Goal: Information Seeking & Learning: Learn about a topic

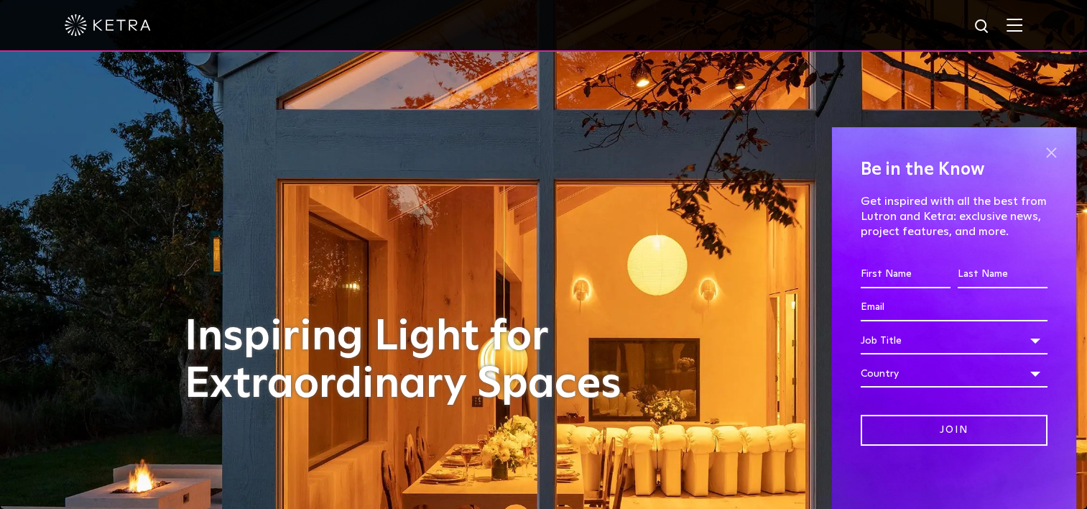
click at [1050, 152] on span at bounding box center [1052, 153] width 22 height 22
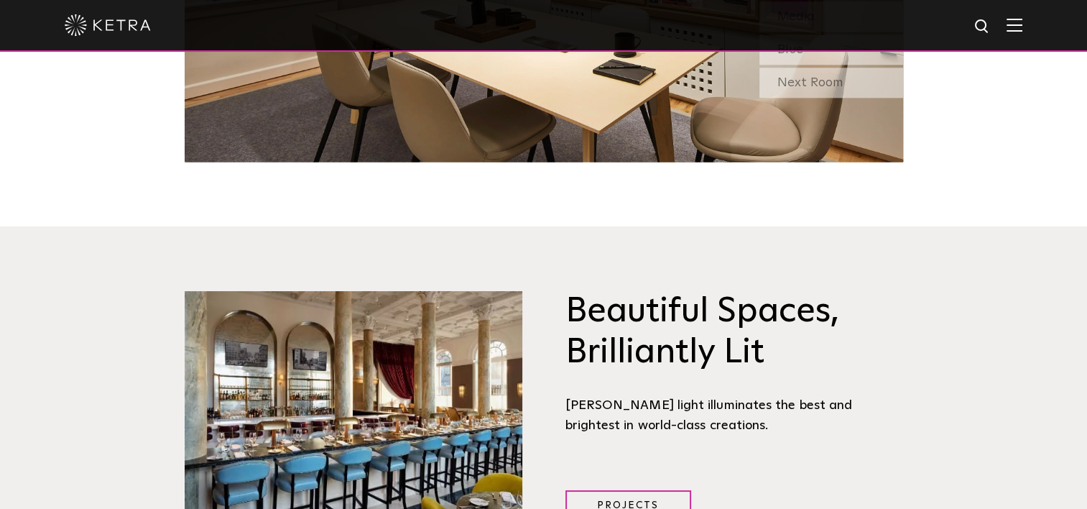
scroll to position [1713, 0]
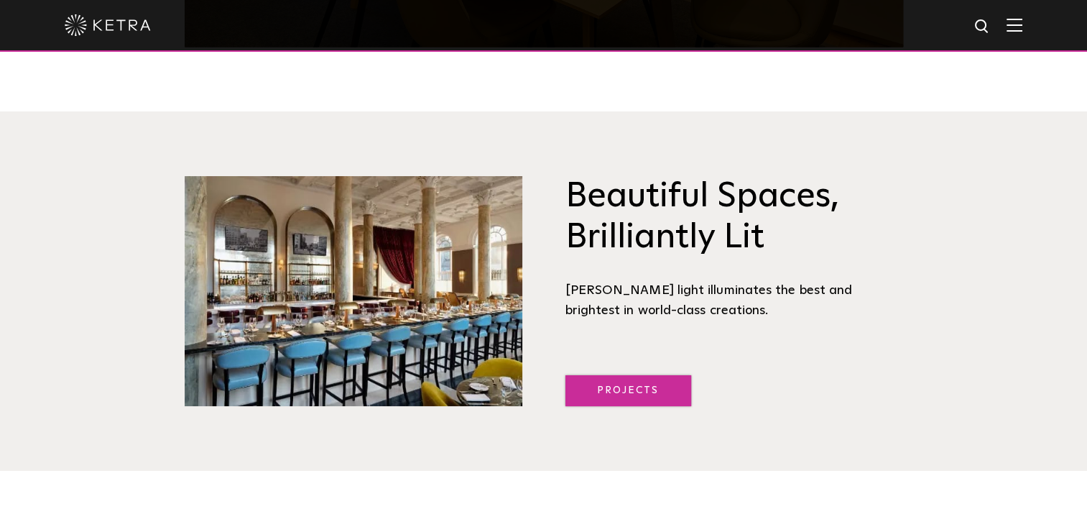
click at [622, 375] on link "Projects" at bounding box center [629, 390] width 126 height 31
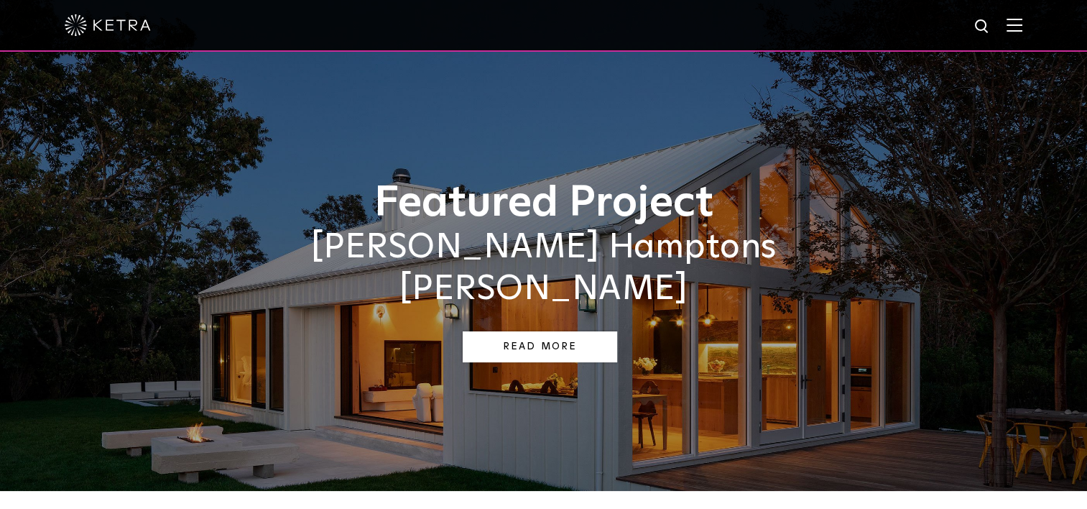
click at [549, 331] on link "Read More" at bounding box center [540, 346] width 154 height 31
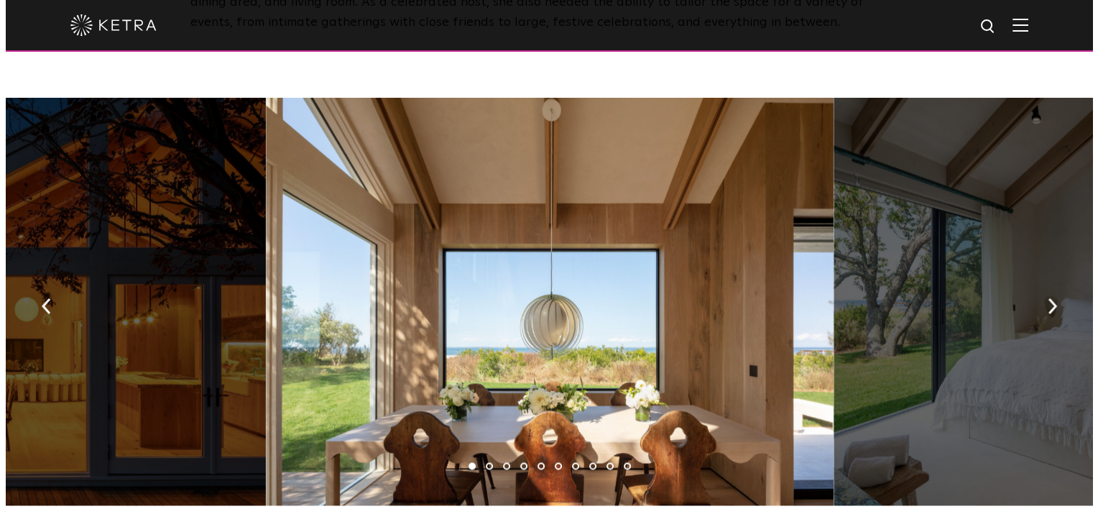
scroll to position [2105, 0]
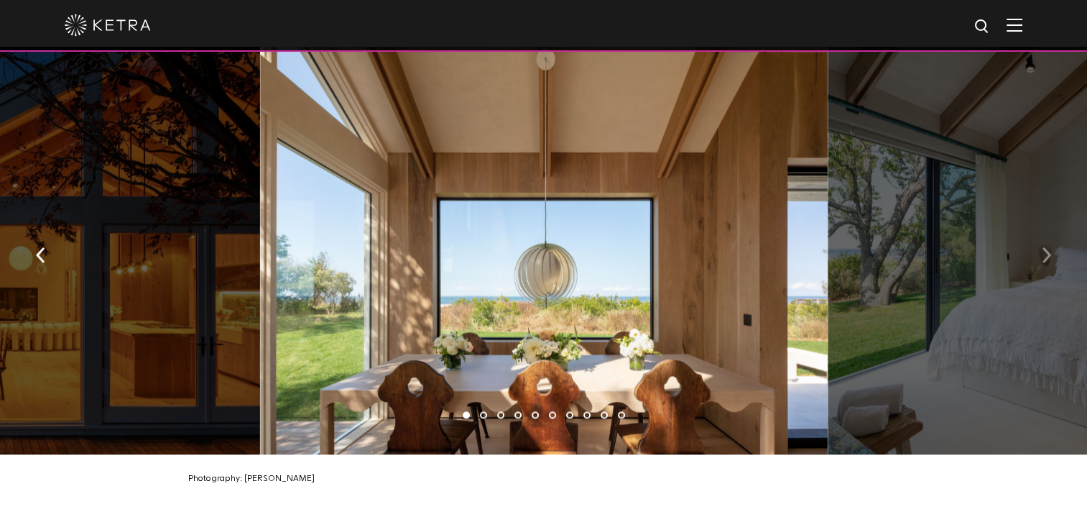
click at [1046, 250] on img "button" at bounding box center [1046, 255] width 9 height 16
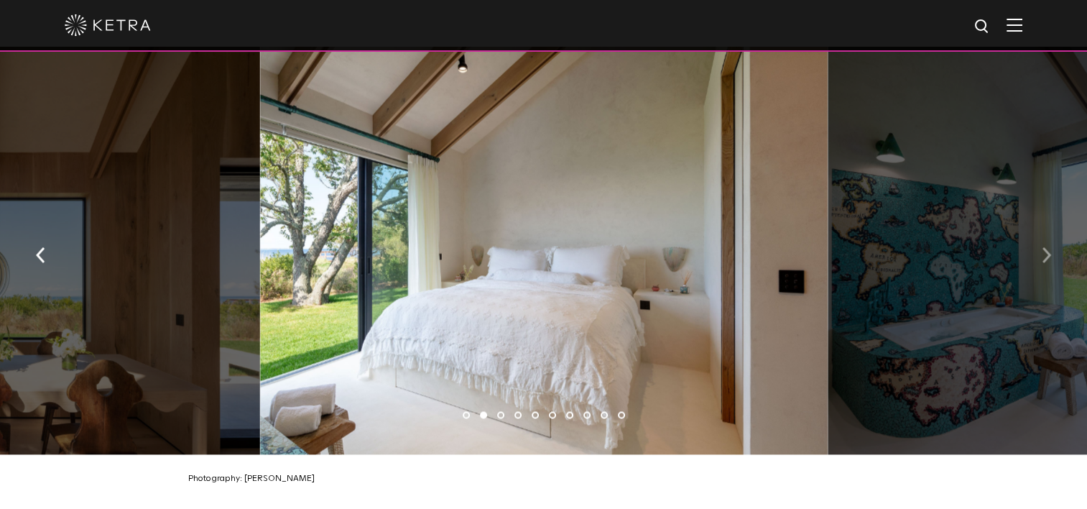
click at [1046, 250] on img "button" at bounding box center [1046, 255] width 9 height 16
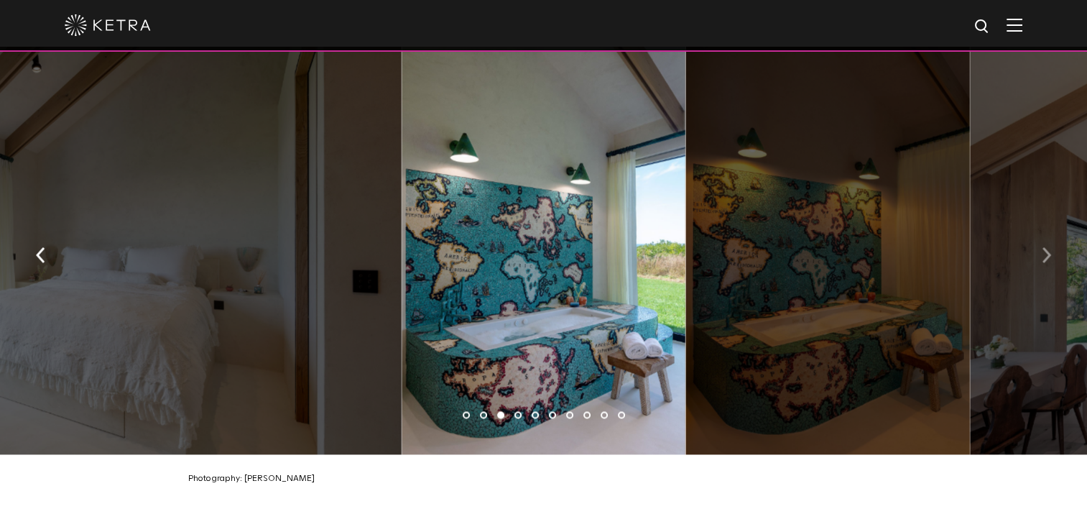
click at [1046, 250] on img "button" at bounding box center [1046, 255] width 9 height 16
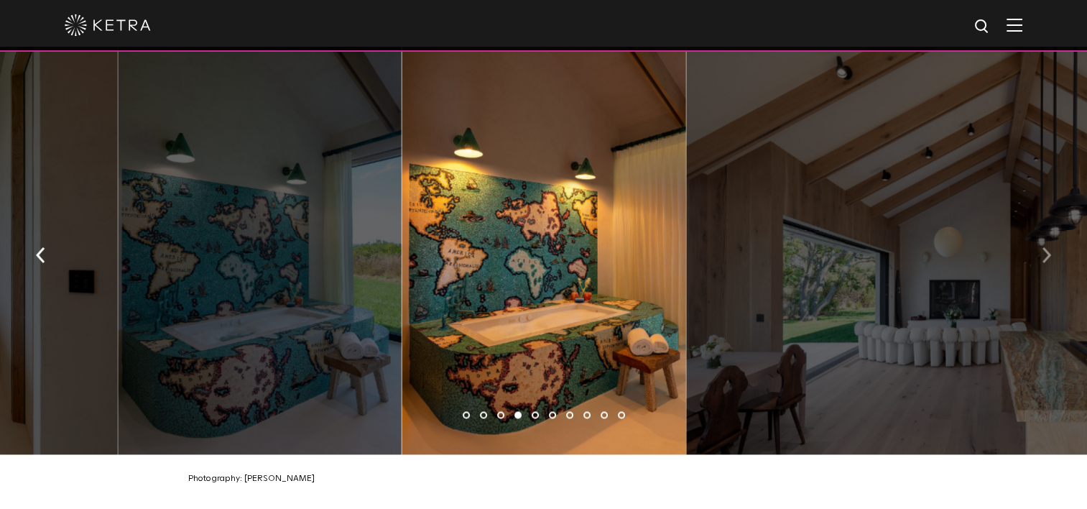
click at [1046, 250] on img "button" at bounding box center [1046, 255] width 9 height 16
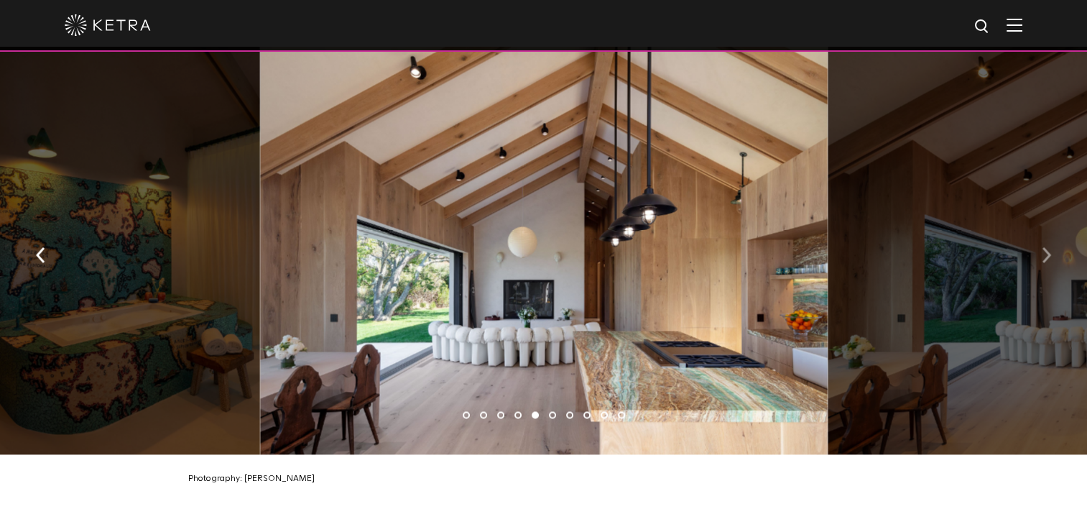
click at [1046, 250] on img "button" at bounding box center [1046, 255] width 9 height 16
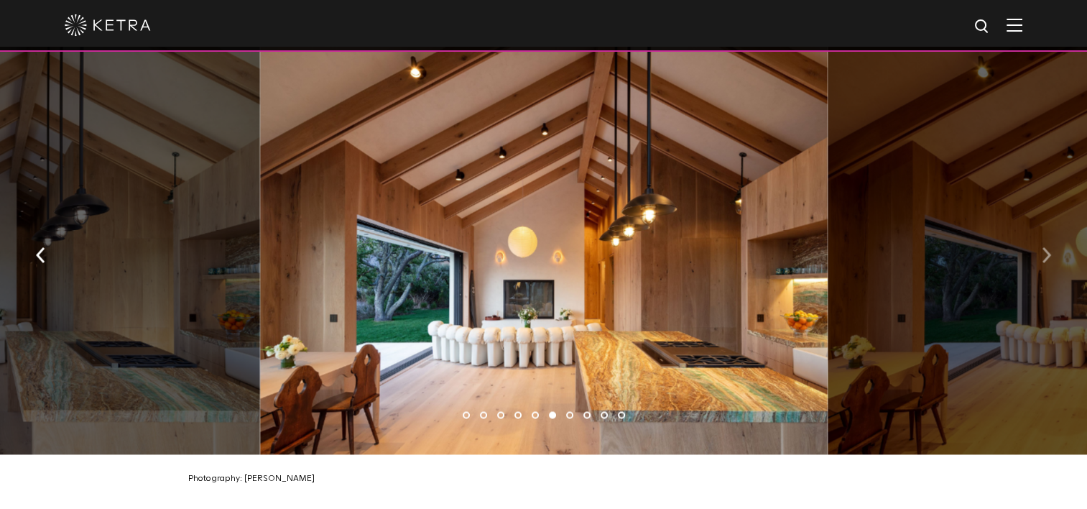
click at [1046, 250] on img "button" at bounding box center [1046, 255] width 9 height 16
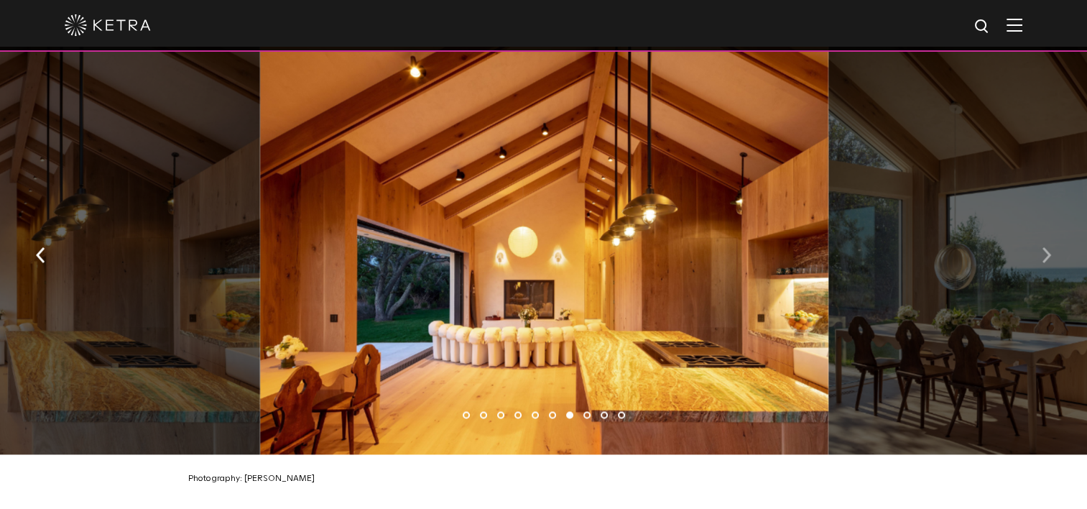
click at [1046, 250] on img "button" at bounding box center [1046, 255] width 9 height 16
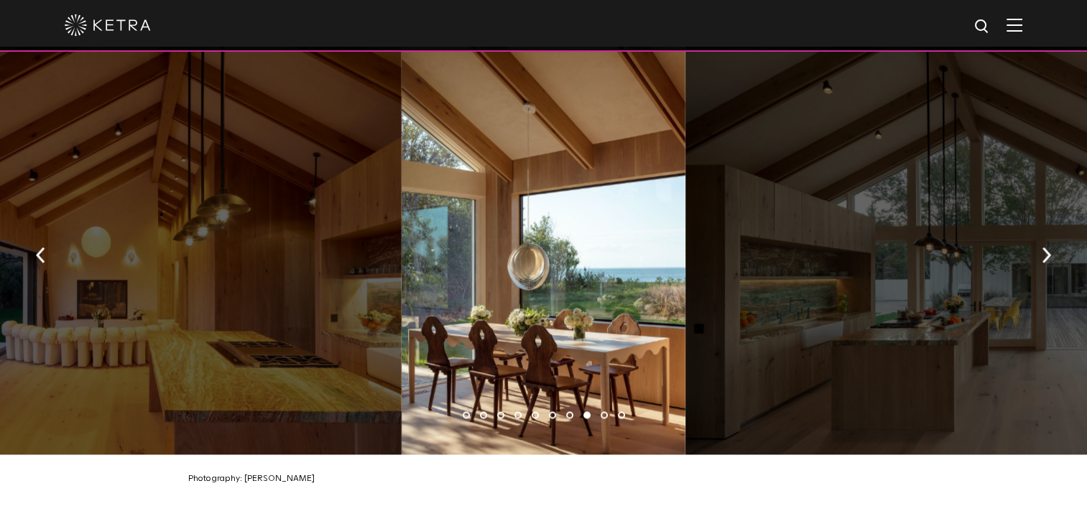
click at [1023, 29] on img at bounding box center [1015, 25] width 16 height 14
